Goal: Task Accomplishment & Management: Manage account settings

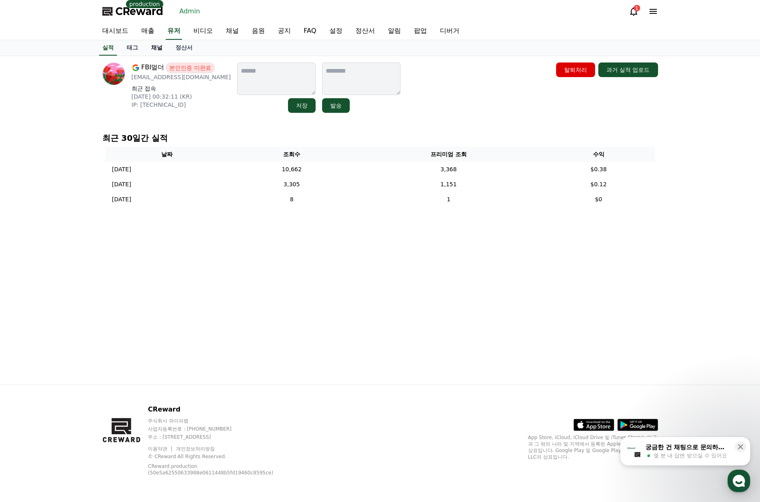
click at [160, 48] on link "채널" at bounding box center [157, 47] width 24 height 15
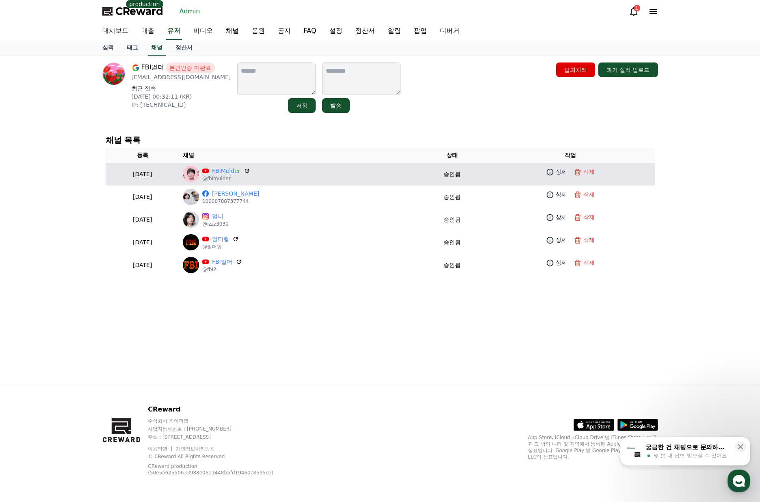
click at [250, 177] on p "@fbimulder" at bounding box center [226, 178] width 48 height 6
click at [240, 173] on link "FBIMelder" at bounding box center [226, 171] width 28 height 9
click at [251, 171] on icon at bounding box center [246, 170] width 7 height 7
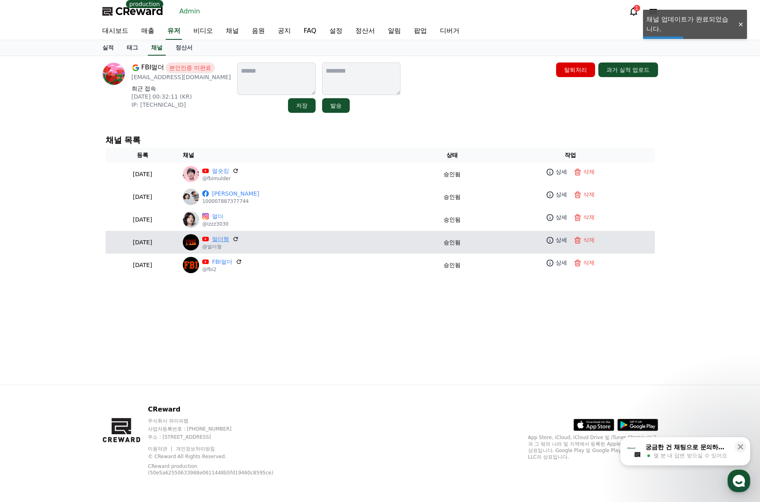
click at [229, 238] on link "멀더형" at bounding box center [220, 239] width 17 height 9
click at [556, 244] on p "상세" at bounding box center [561, 240] width 11 height 9
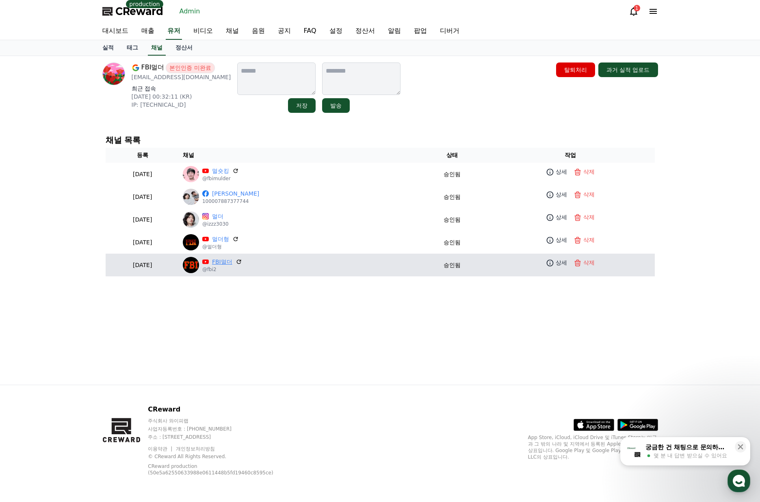
click at [232, 261] on link "FBI멀더" at bounding box center [222, 262] width 20 height 9
click at [562, 262] on p "상세" at bounding box center [561, 263] width 11 height 9
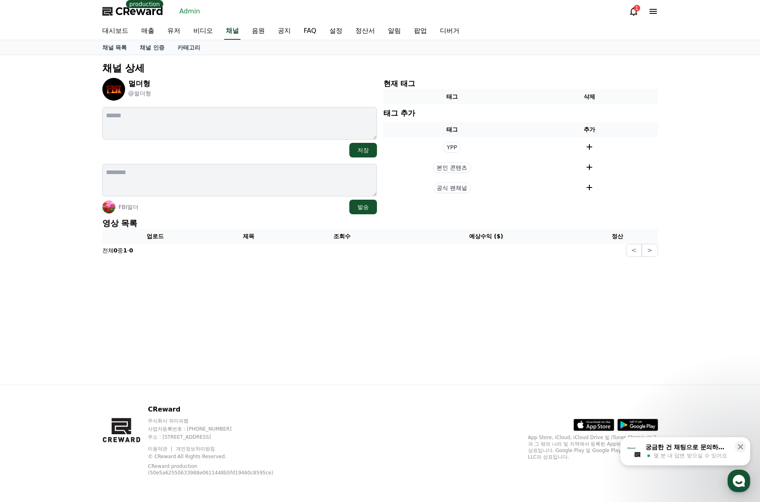
click at [385, 220] on p "영상 목록" at bounding box center [380, 223] width 556 height 11
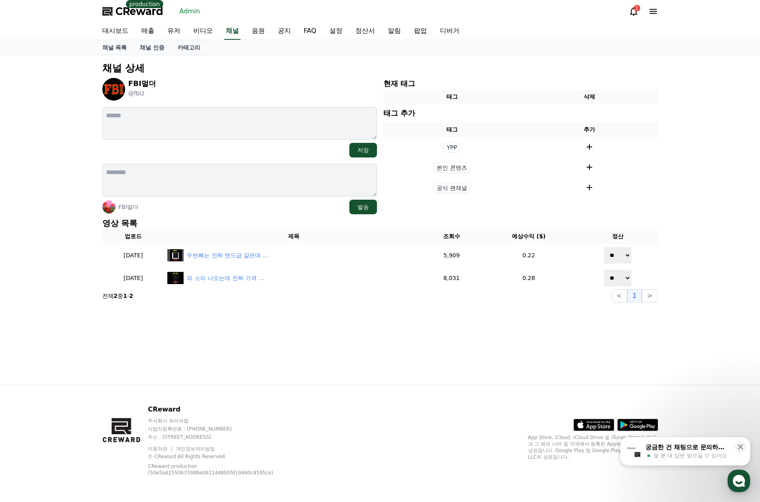
click at [493, 332] on div "채널 상세 FBI멀더 @fbi2 저장 FBI멀더 발송 현재 태그 태그 삭제 태그 추가 태그 추가 YPP 본인 콘텐츠 공식 팬채널 영상 목록 업…" at bounding box center [380, 220] width 569 height 330
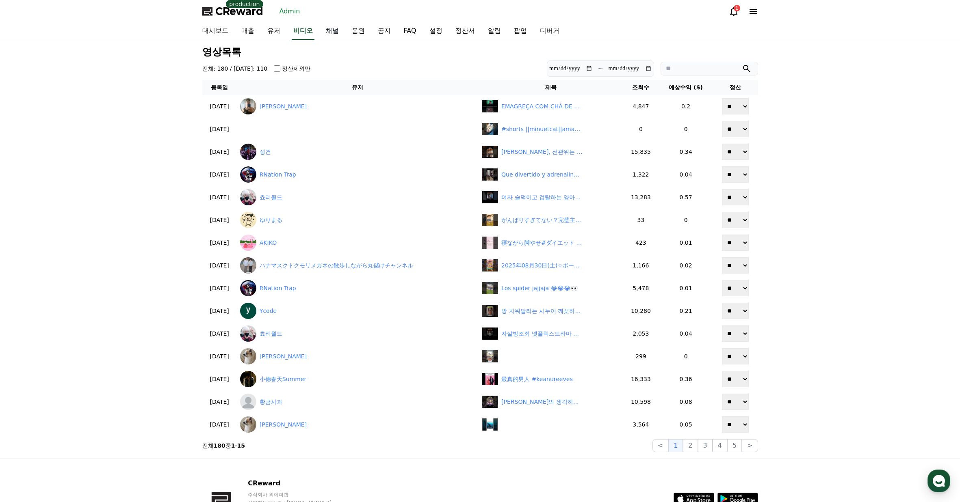
click at [331, 30] on link "채널" at bounding box center [332, 31] width 26 height 17
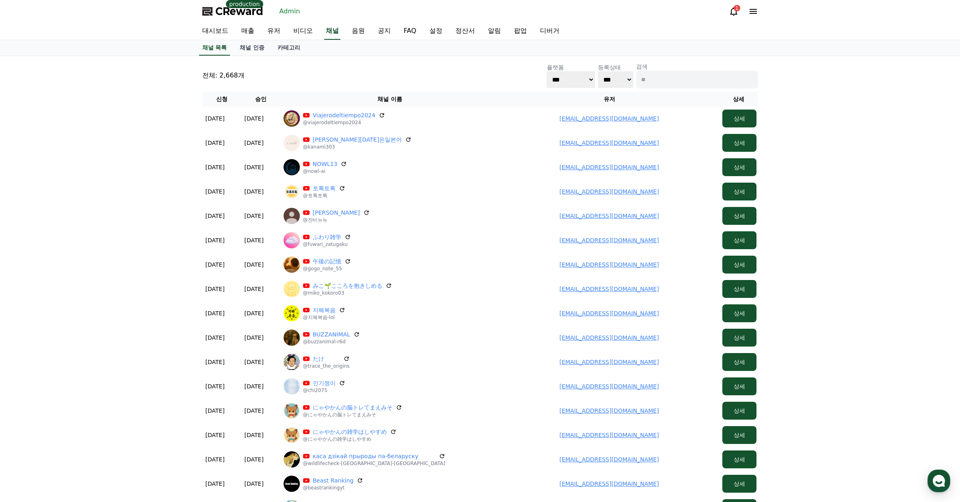
click at [657, 78] on input at bounding box center [697, 80] width 122 height 18
paste input "**********"
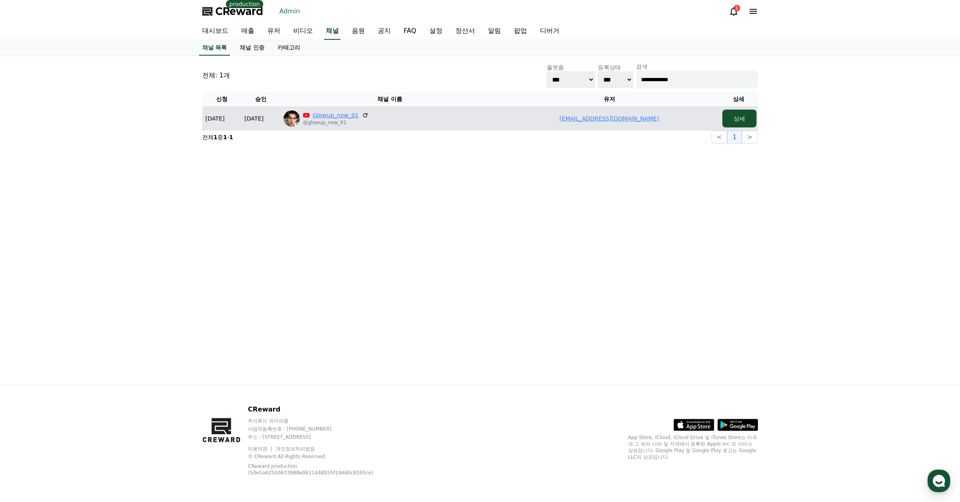
click at [338, 116] on link "Glowup_now_01" at bounding box center [336, 115] width 46 height 8
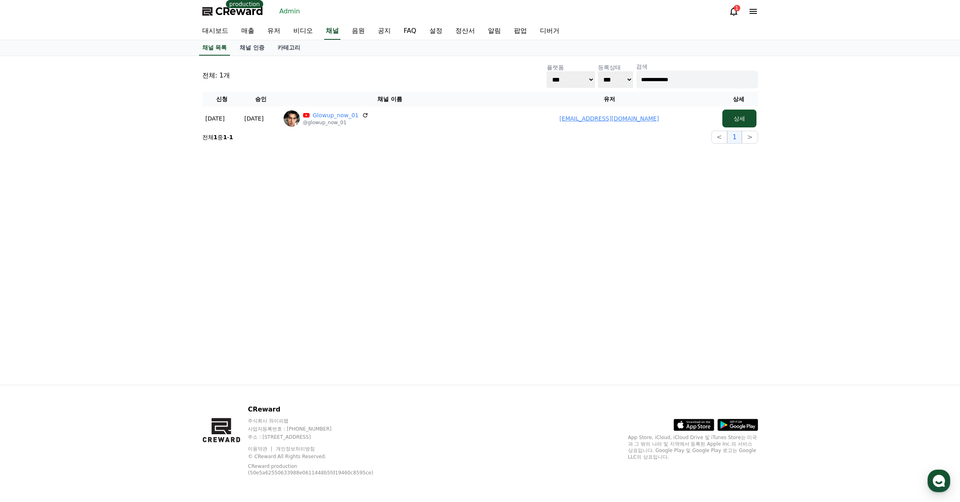
click at [696, 85] on input "**********" at bounding box center [697, 80] width 122 height 18
paste input "*****"
type input "**********"
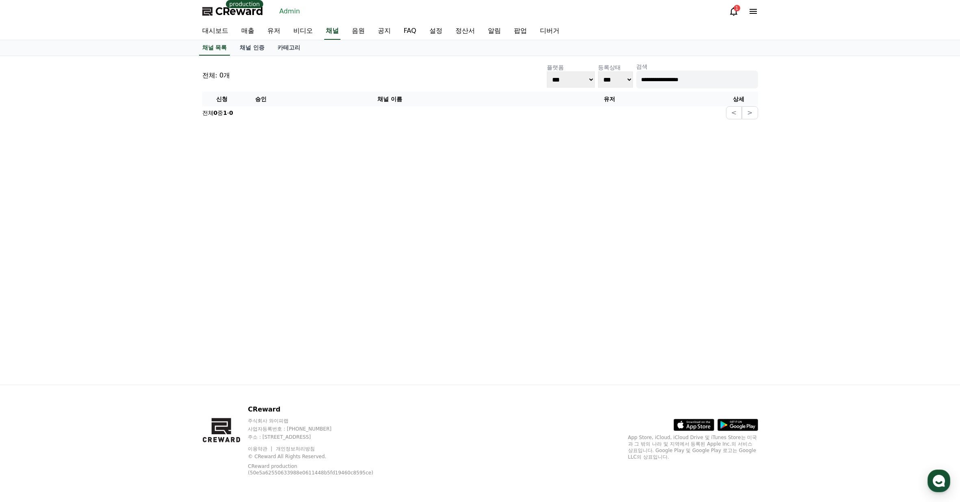
click at [668, 80] on input "**********" at bounding box center [697, 80] width 122 height 18
click at [281, 28] on link "유저" at bounding box center [274, 31] width 26 height 17
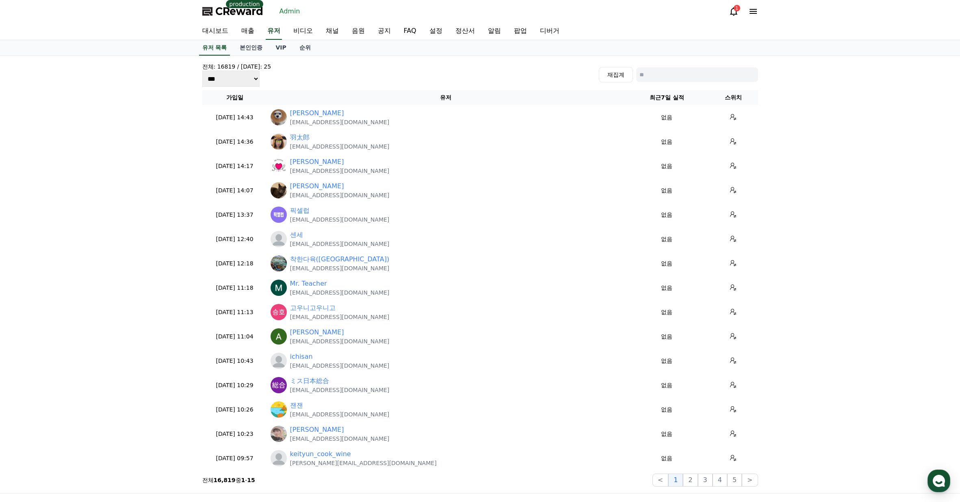
click at [706, 77] on input at bounding box center [697, 74] width 122 height 15
paste input "**********"
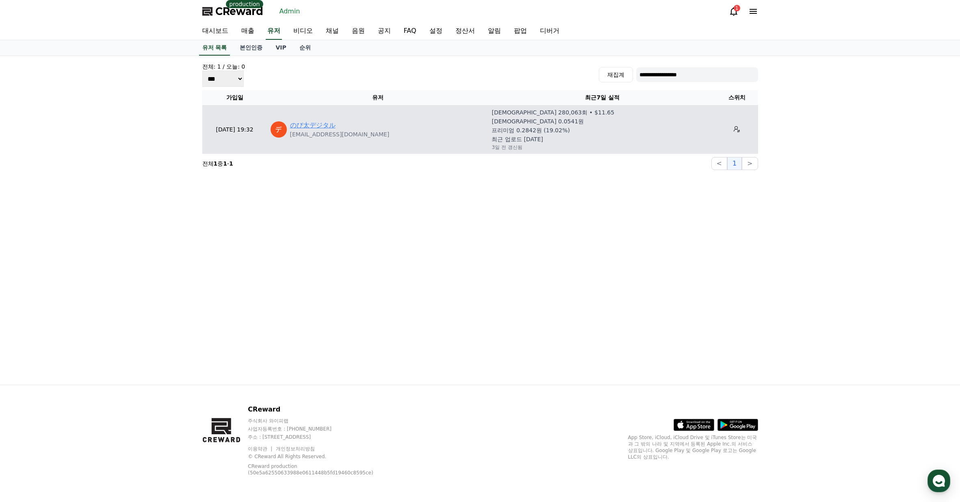
click at [322, 123] on link "のび太デジタル" at bounding box center [312, 126] width 45 height 10
click at [320, 126] on link "のび太デジタル" at bounding box center [312, 126] width 45 height 10
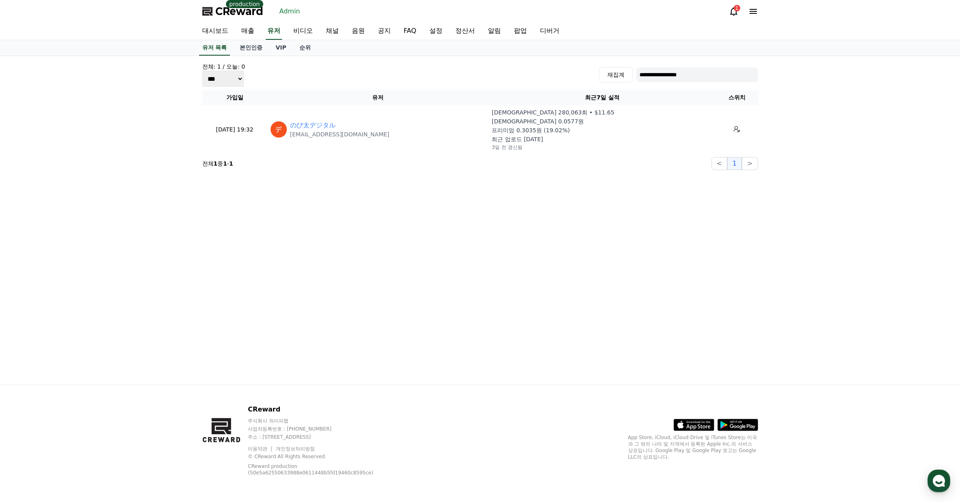
click at [673, 74] on input "**********" at bounding box center [697, 74] width 122 height 15
paste input "**"
type input "**********"
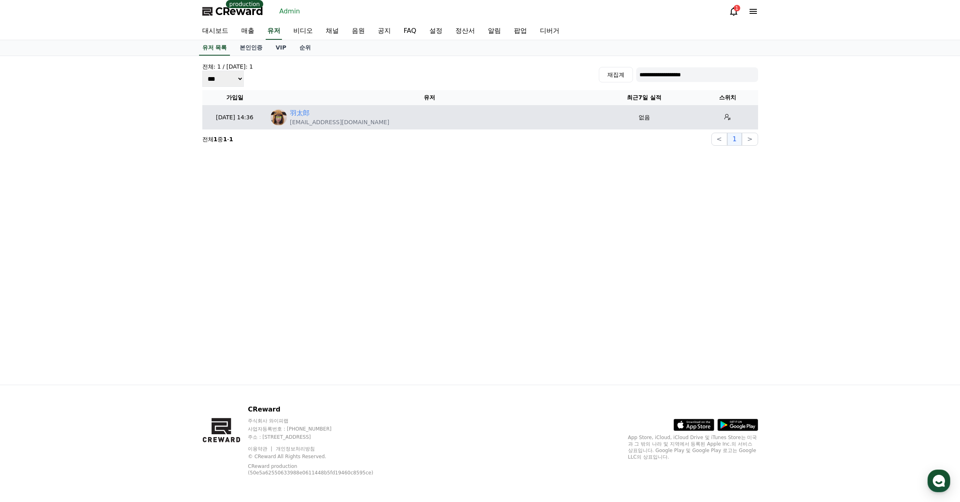
click at [303, 108] on td "羽太郎 zest122778@gmail.com" at bounding box center [429, 117] width 324 height 24
click at [303, 112] on link "羽太郎" at bounding box center [299, 113] width 19 height 10
click at [721, 120] on button at bounding box center [727, 117] width 13 height 13
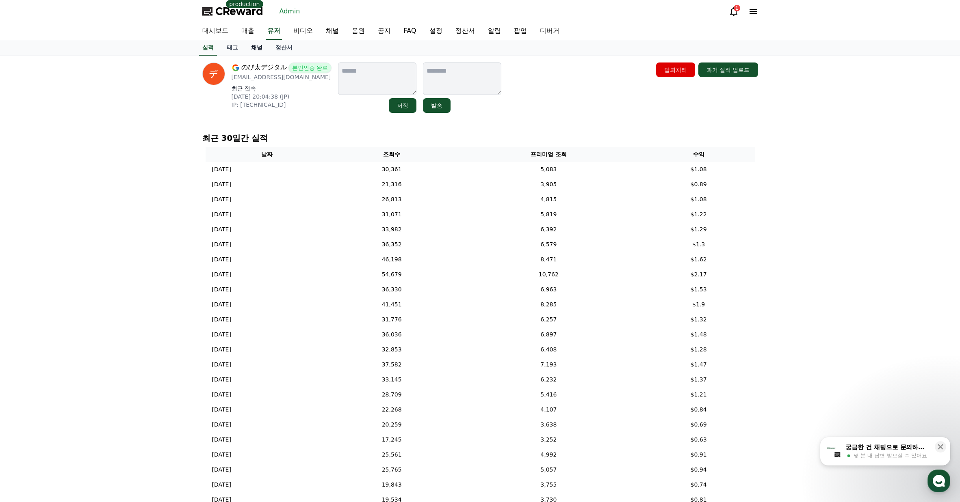
click at [252, 50] on link "채널" at bounding box center [256, 47] width 24 height 15
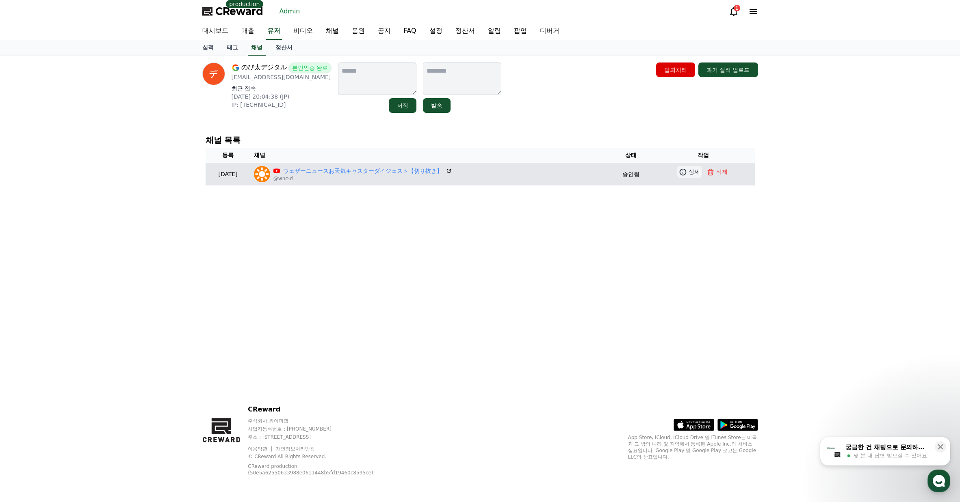
click at [682, 173] on icon at bounding box center [683, 172] width 8 height 8
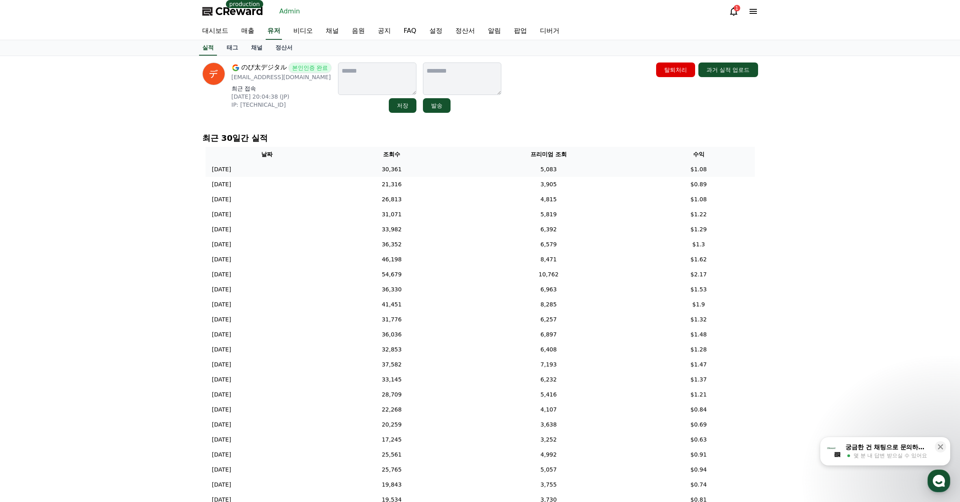
click at [553, 171] on td "5,083" at bounding box center [548, 169] width 188 height 15
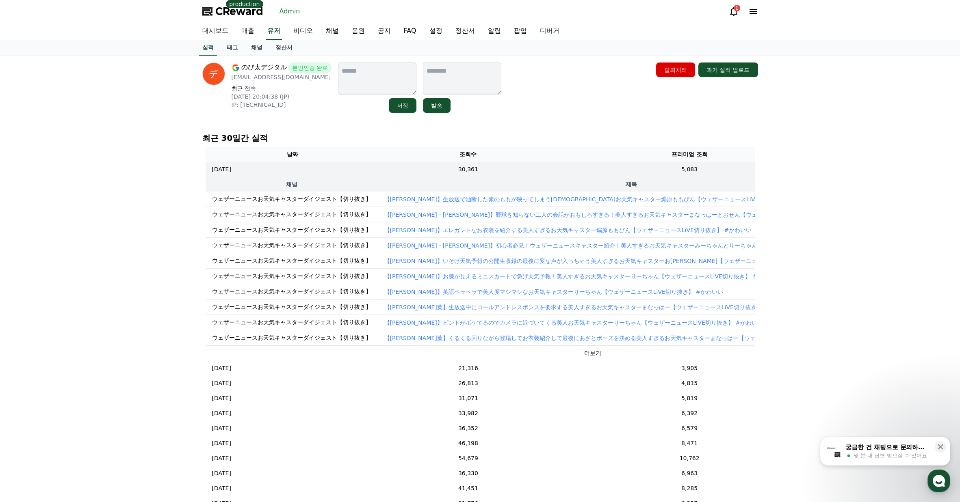
click at [575, 200] on p "【[PERSON_NAME]】生放送で油断した素のももが映ってしまう[DEMOGRAPHIC_DATA]お天気キャスター煽原ももぴん【ウェザーニュースLiVE…" at bounding box center [600, 199] width 432 height 8
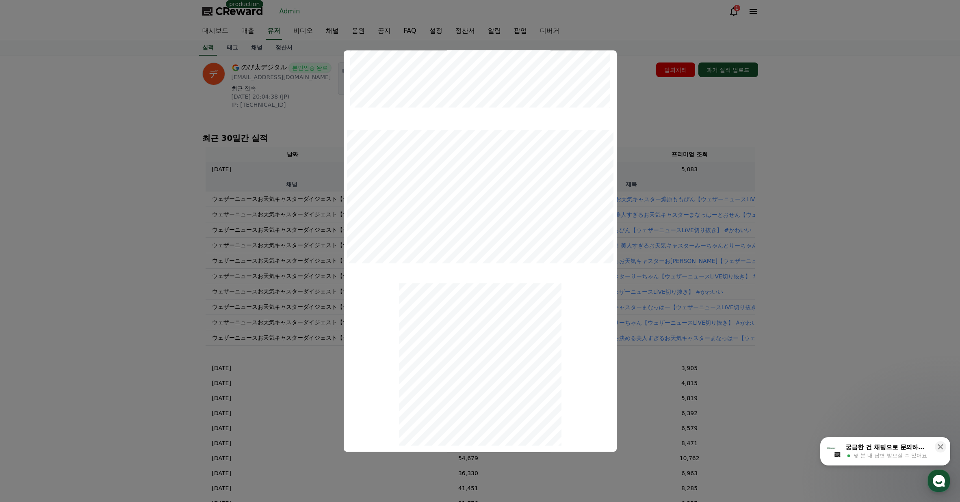
scroll to position [177, 0]
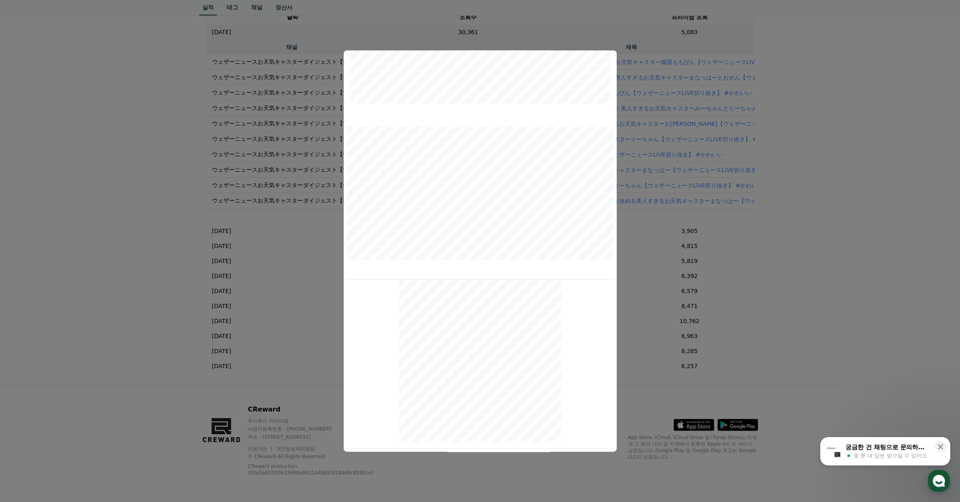
click at [857, 264] on button "close modal" at bounding box center [480, 251] width 960 height 502
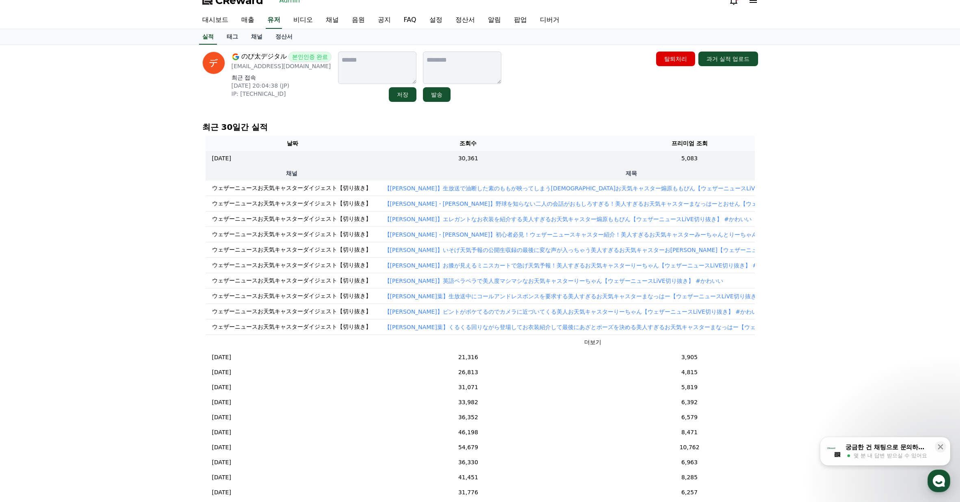
scroll to position [0, 0]
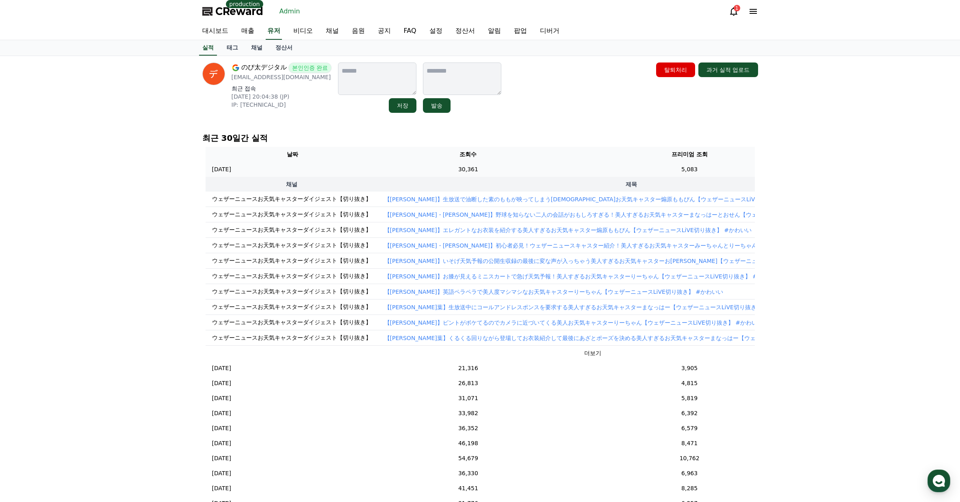
click at [602, 168] on td "5,083" at bounding box center [689, 169] width 265 height 15
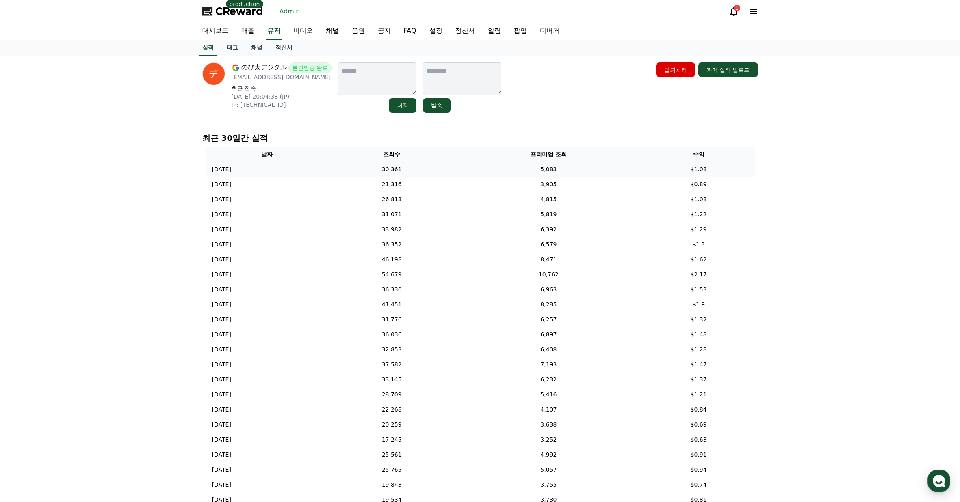
click at [431, 169] on td "30,361" at bounding box center [392, 169] width 126 height 15
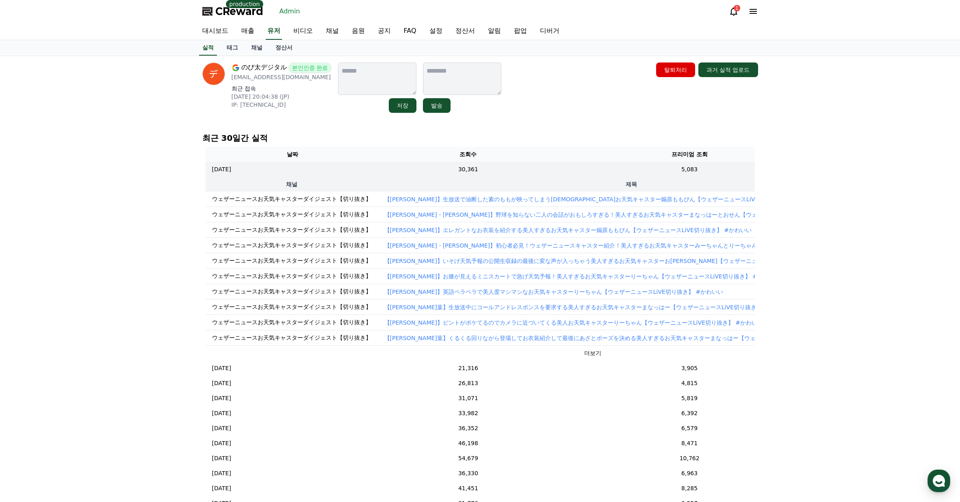
click at [595, 202] on p "【青原桃香】生放送で油断した素のももが映ってしまう美人お天気キャスター煽原ももぴん【ウェザーニュースLiVE切り抜き】 #かわいい" at bounding box center [600, 199] width 432 height 8
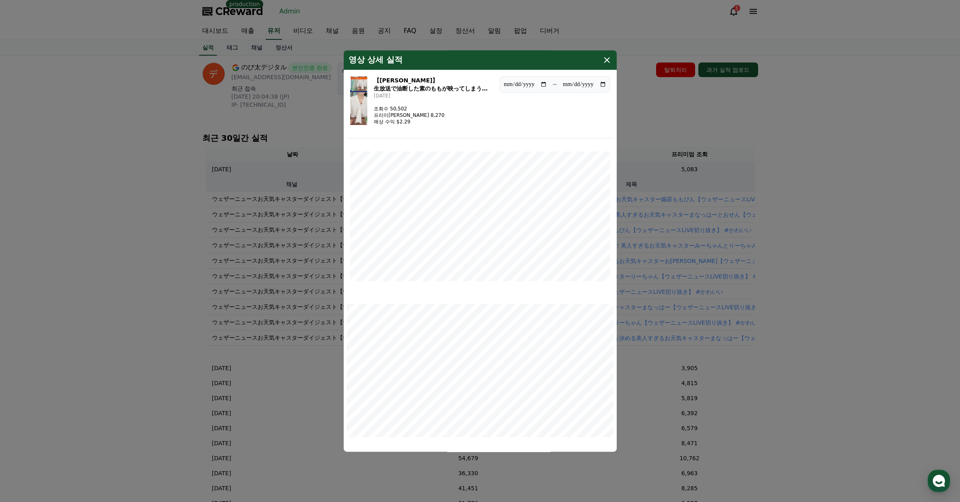
click at [762, 206] on button "close modal" at bounding box center [480, 251] width 960 height 502
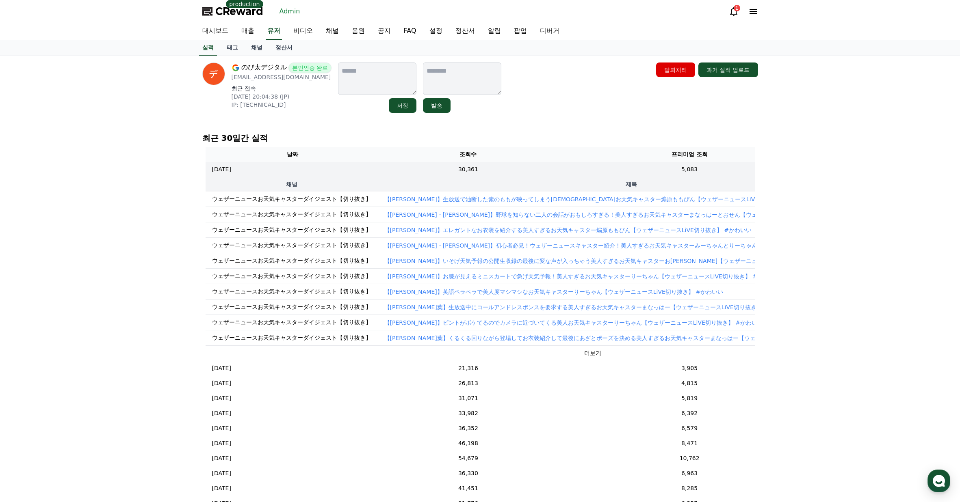
click at [413, 212] on p "【田辺真南葉・小川千奈】野球を知らない二人の会話がおもしろすぎる！美人すぎるお天気キャスターまなっはーとおせん【ウェザーニュースLiVE切り抜き】 #かわいい" at bounding box center [622, 215] width 477 height 8
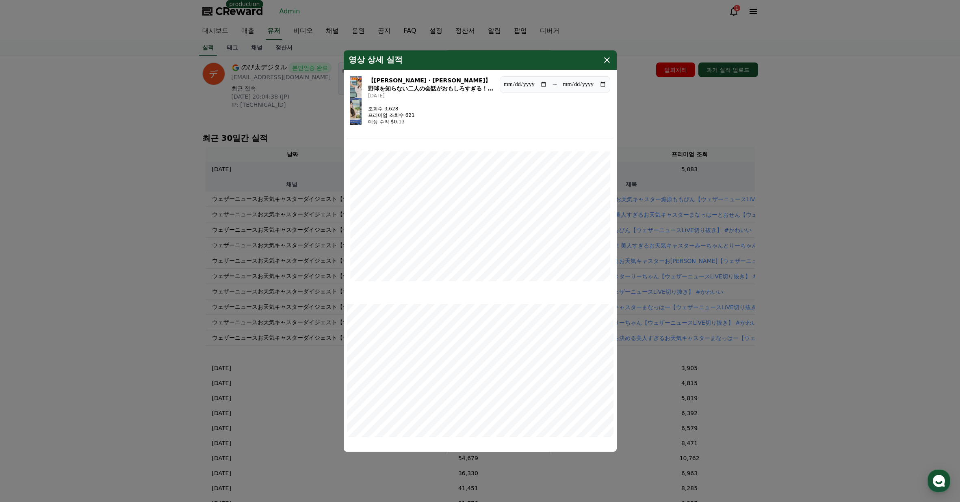
click at [822, 177] on button "close modal" at bounding box center [480, 251] width 960 height 502
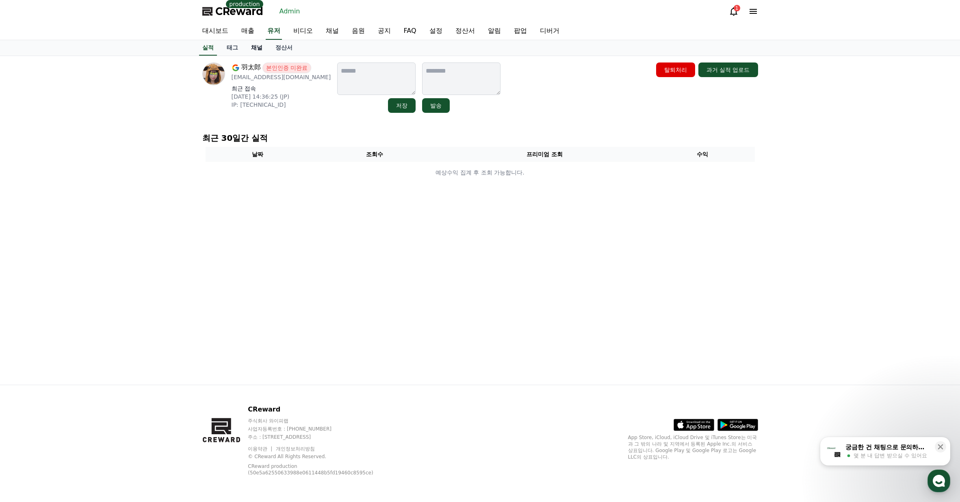
click at [262, 46] on link "채널" at bounding box center [256, 47] width 24 height 15
click at [208, 47] on link "실적" at bounding box center [208, 47] width 24 height 15
drag, startPoint x: 557, startPoint y: 82, endPoint x: 553, endPoint y: 78, distance: 5.2
click at [560, 82] on div "羽太郎 본인인증 미완료 [EMAIL_ADDRESS][DOMAIN_NAME] 최근 접속 [DATE] 14:36:25 (JP) IP: [TECHN…" at bounding box center [480, 88] width 556 height 50
